Goal: Transaction & Acquisition: Purchase product/service

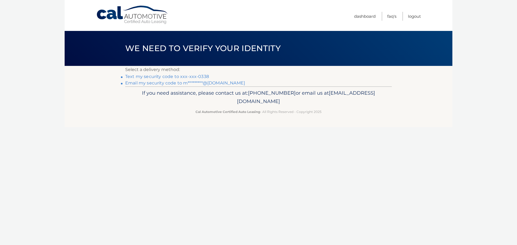
click at [177, 81] on link "Email my security code to m*********@gmail.com" at bounding box center [185, 83] width 120 height 5
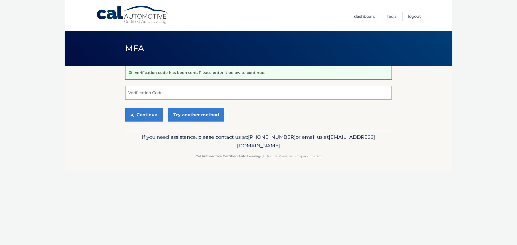
click at [162, 88] on input "Verification Code" at bounding box center [258, 92] width 267 height 13
type input "458736"
click at [142, 120] on button "Continue" at bounding box center [143, 114] width 37 height 13
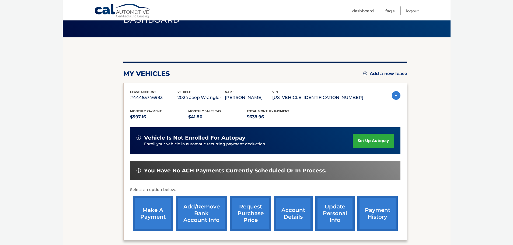
scroll to position [54, 0]
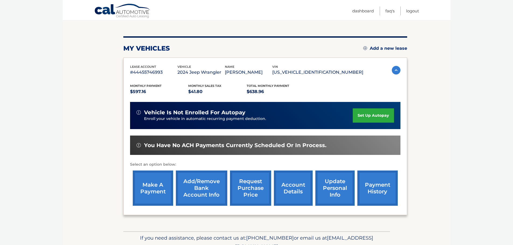
click at [157, 192] on link "make a payment" at bounding box center [153, 188] width 40 height 35
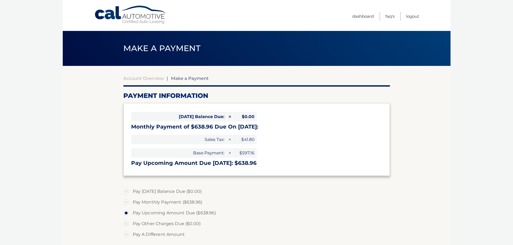
select select "ZjUwNmYzNWQtYjRkNC00MmE4LWIxMzAtZTdjZmVkYzRlMzU3"
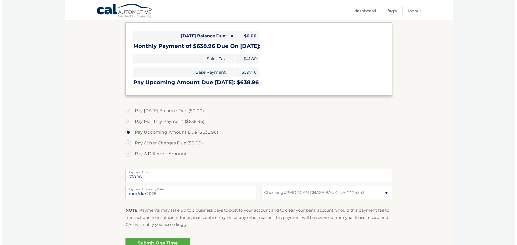
scroll to position [135, 0]
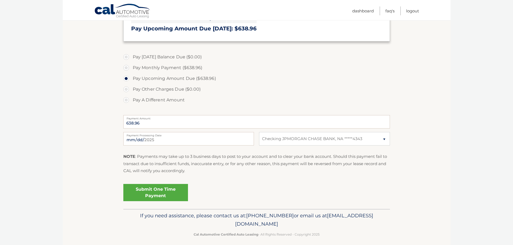
click at [158, 195] on link "Submit One Time Payment" at bounding box center [155, 192] width 65 height 17
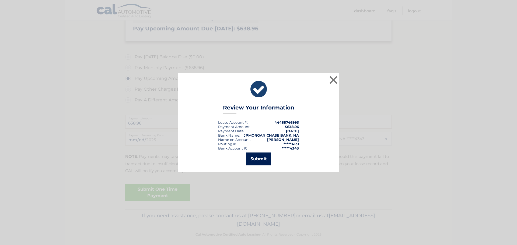
click at [261, 158] on button "Submit" at bounding box center [258, 159] width 25 height 13
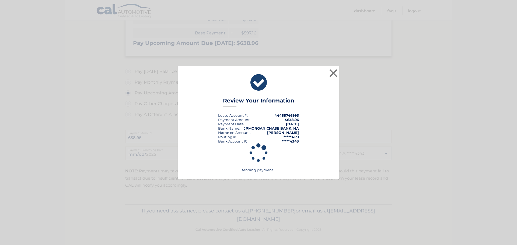
scroll to position [120, 0]
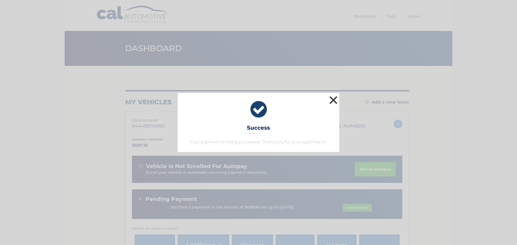
click at [332, 98] on button "×" at bounding box center [333, 100] width 11 height 11
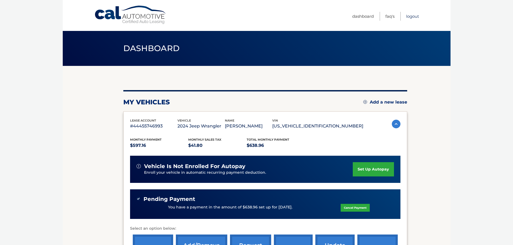
click at [407, 16] on link "Logout" at bounding box center [412, 16] width 13 height 9
